Goal: Find specific page/section: Find specific page/section

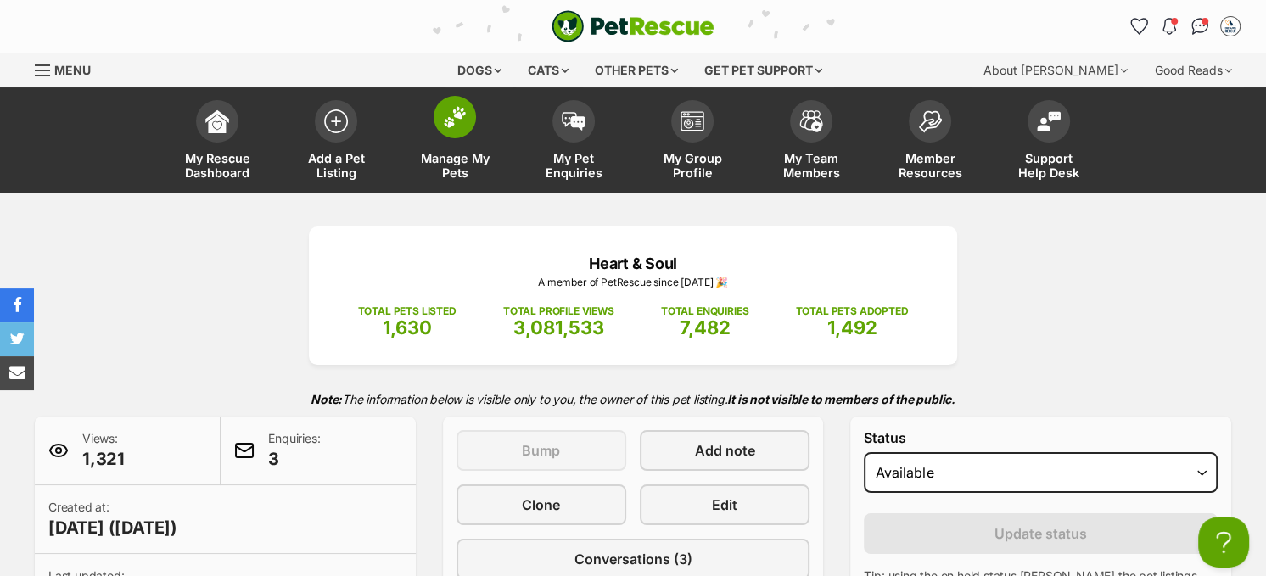
click at [450, 119] on img at bounding box center [455, 117] width 24 height 22
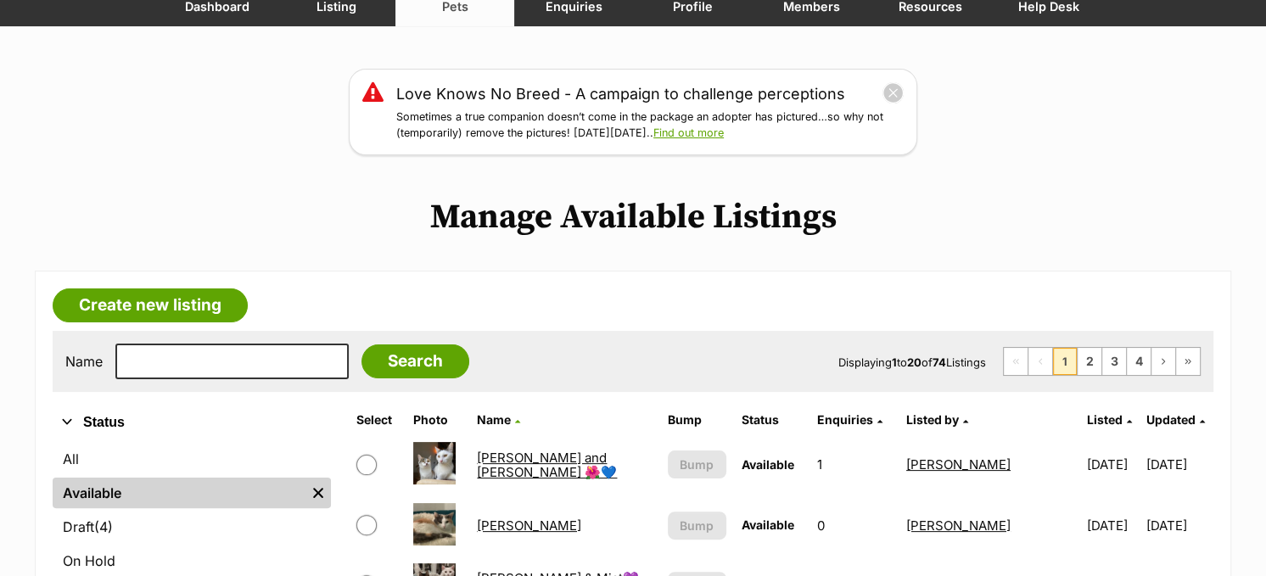
scroll to position [170, 0]
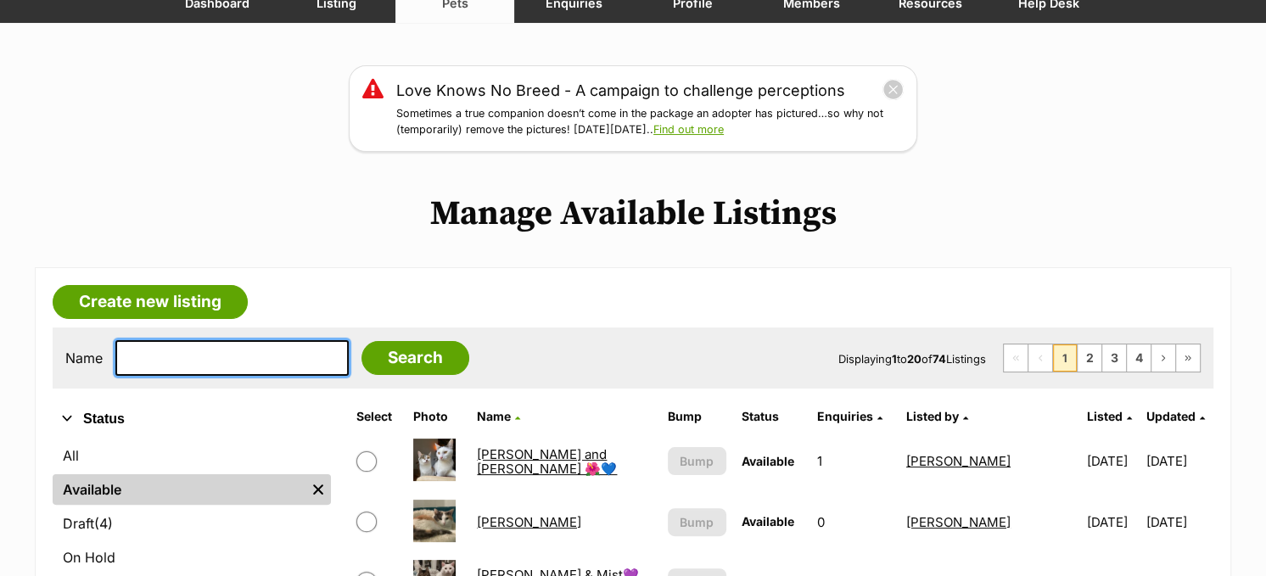
click at [277, 346] on input "text" at bounding box center [231, 358] width 233 height 36
type input "jemima"
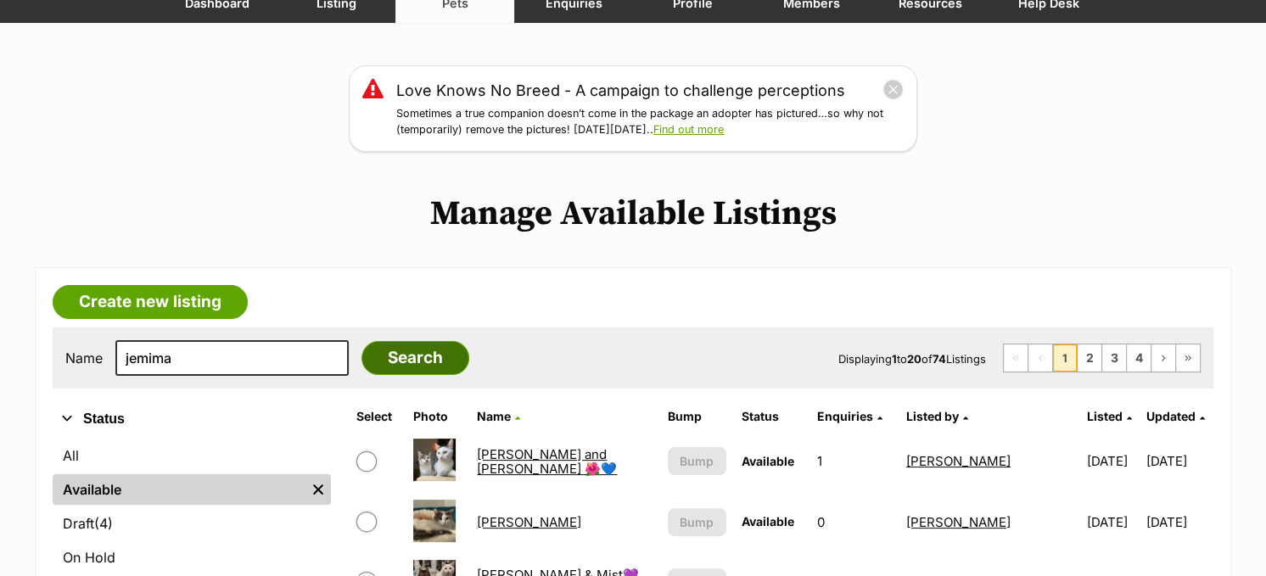
click at [416, 357] on input "Search" at bounding box center [416, 358] width 108 height 34
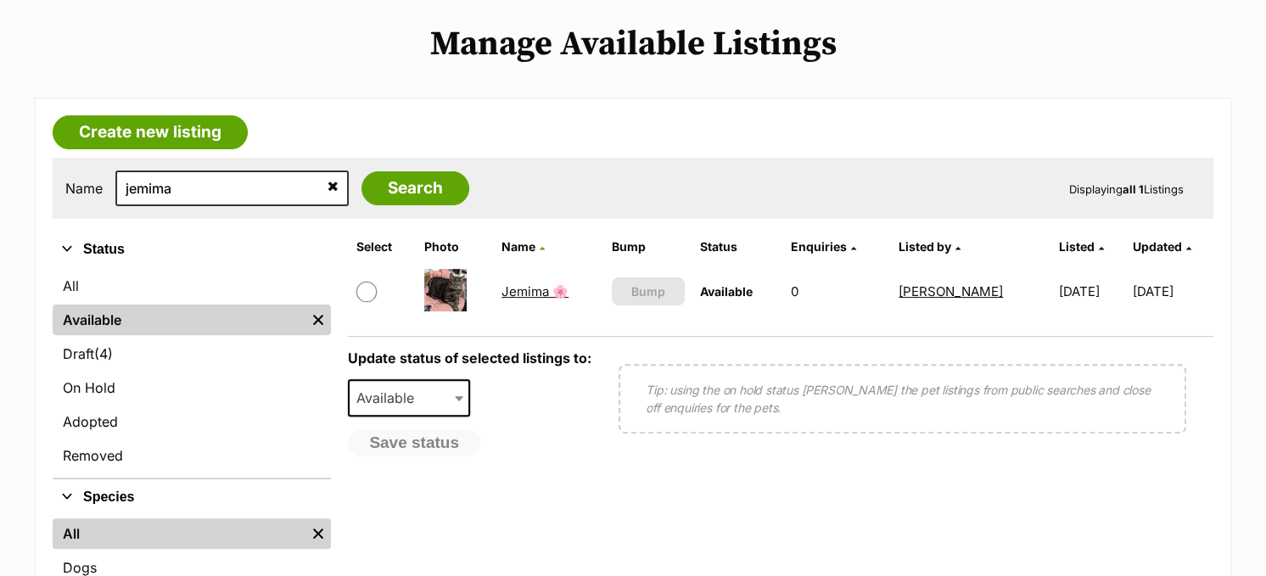
click at [533, 286] on link "Jemima 🌸" at bounding box center [535, 292] width 67 height 16
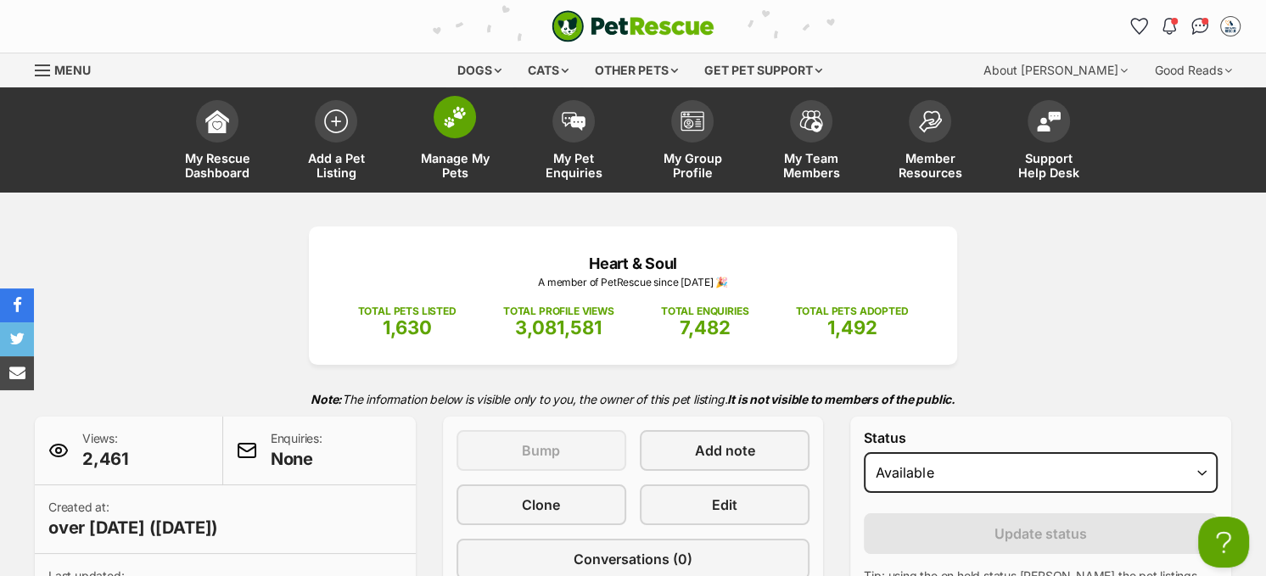
click at [459, 119] on img at bounding box center [455, 117] width 24 height 22
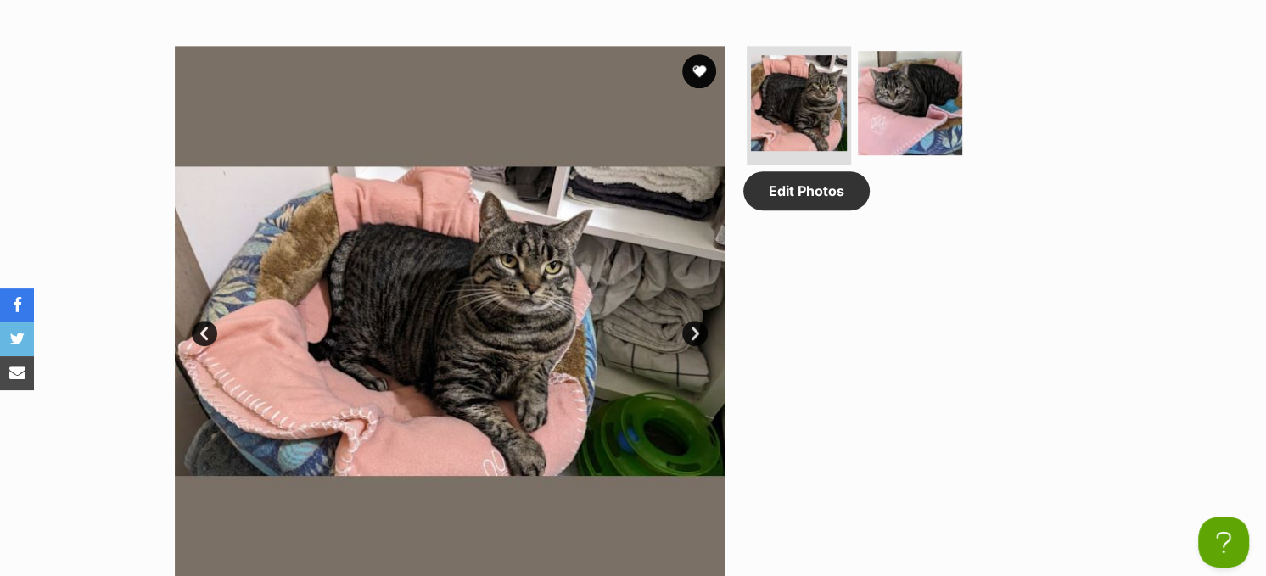
scroll to position [975, 0]
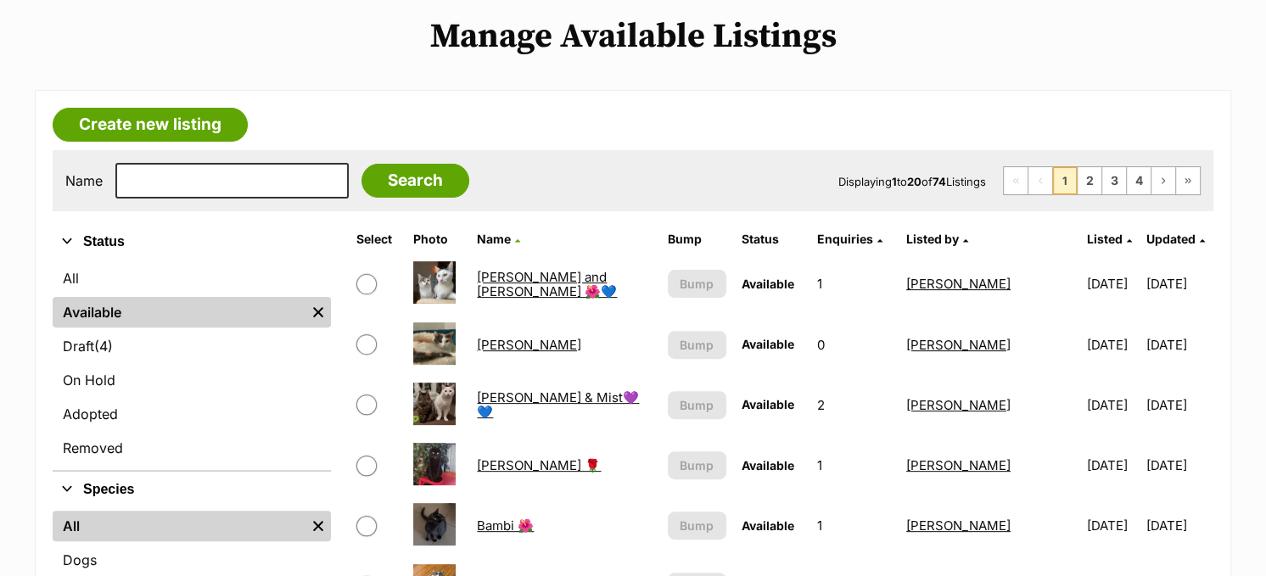
scroll to position [509, 0]
